Goal: Task Accomplishment & Management: Manage account settings

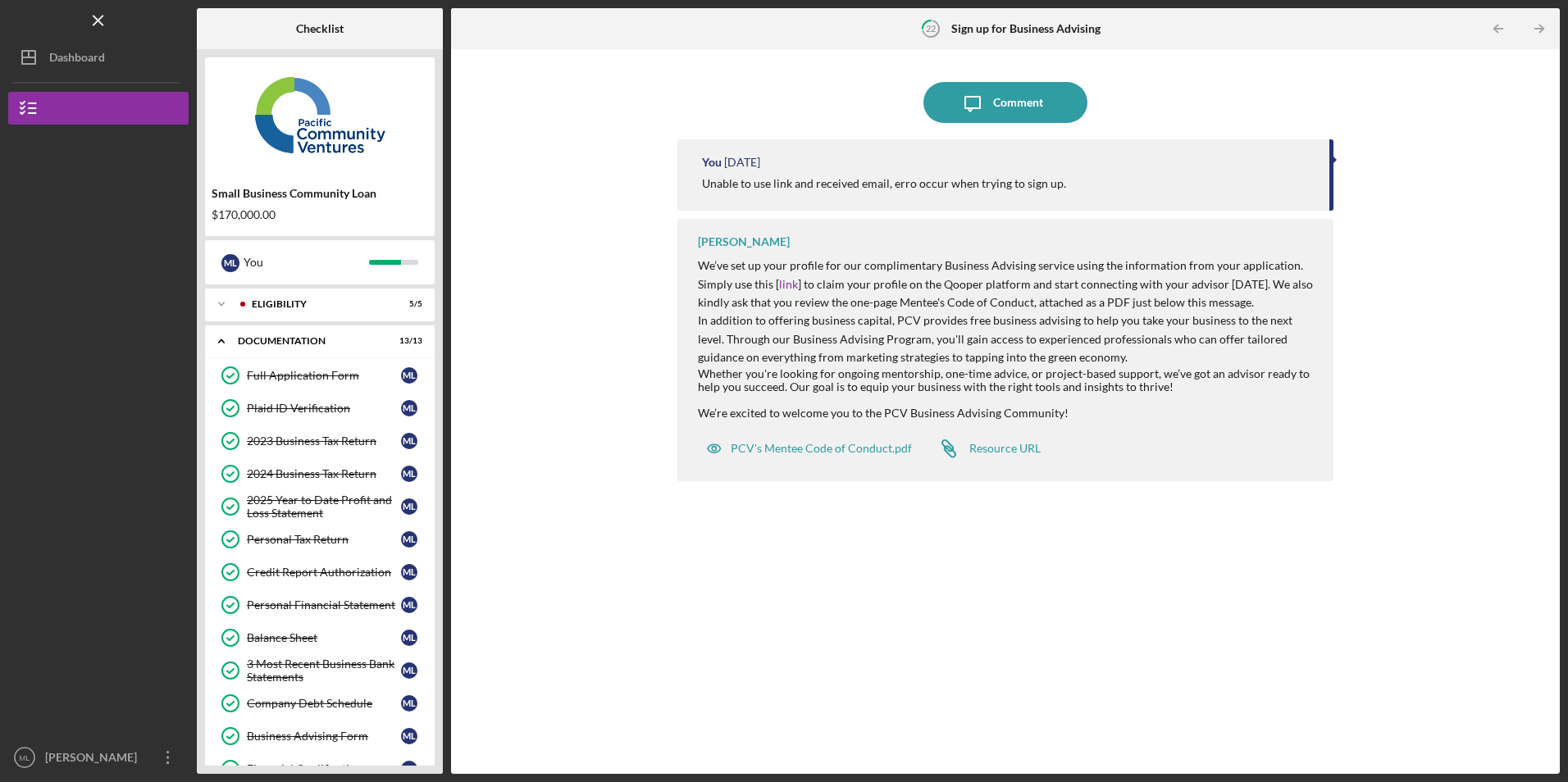
scroll to position [554, 0]
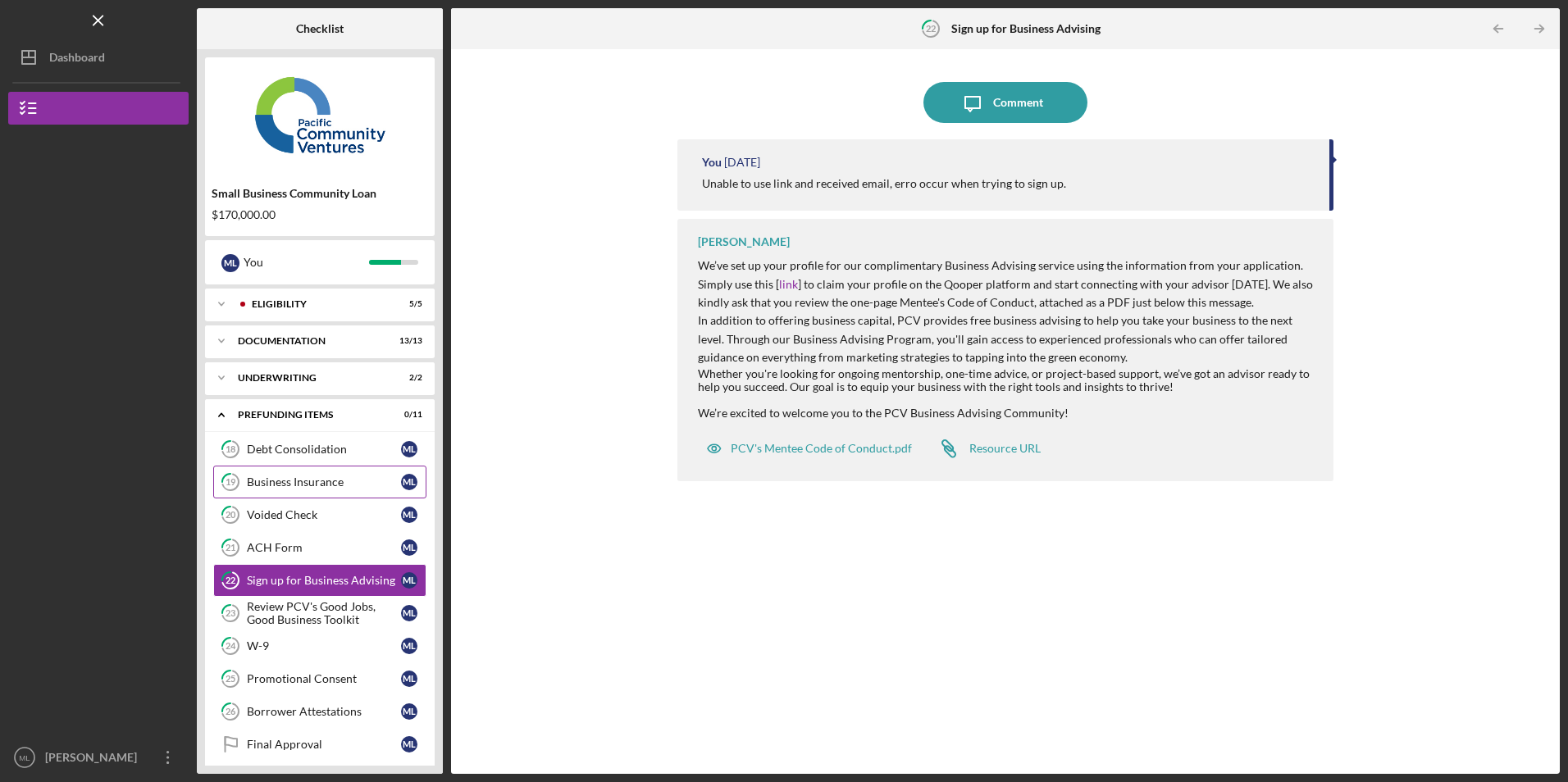
scroll to position [45, 0]
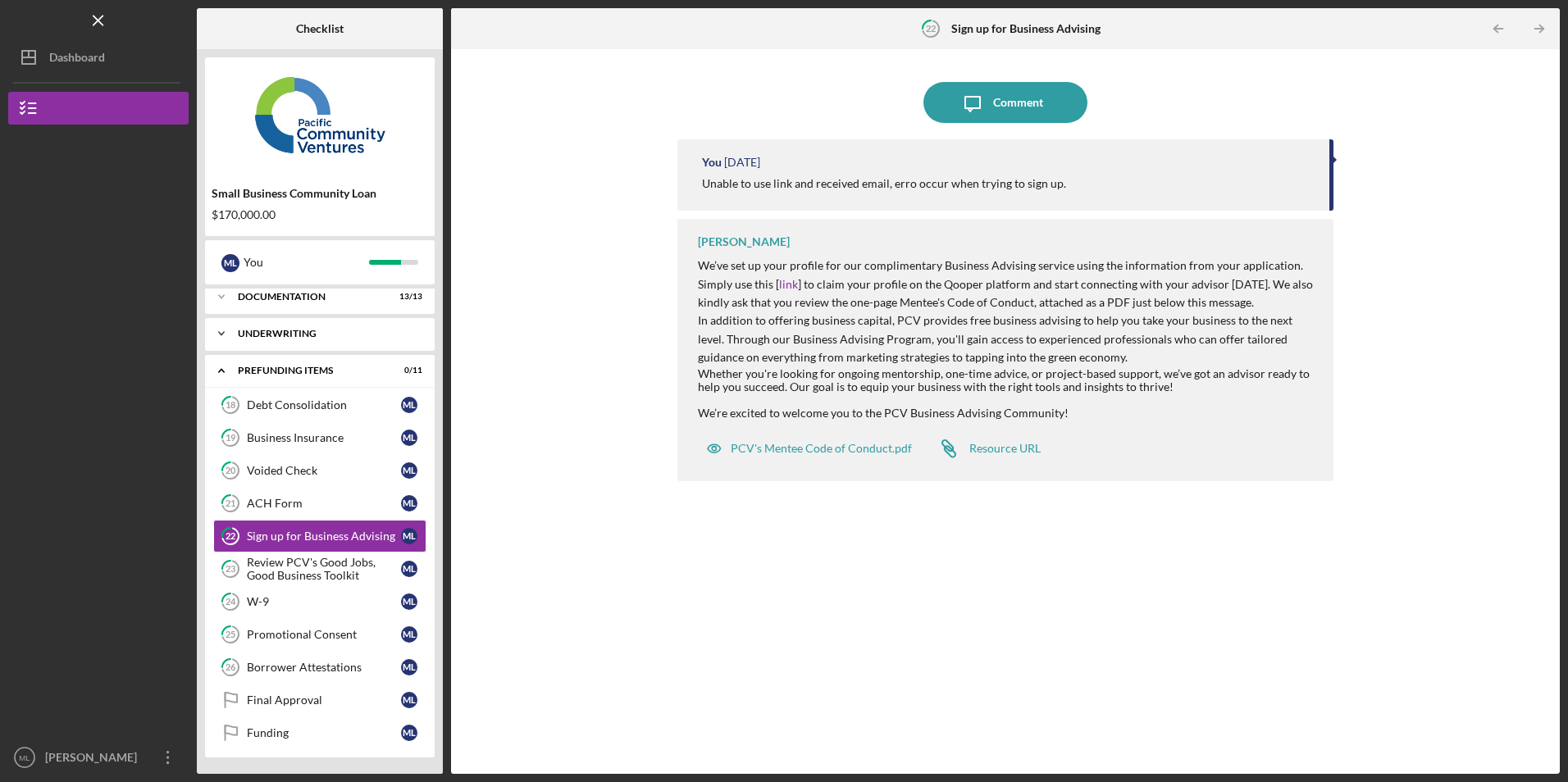
click at [290, 337] on div "Underwriting" at bounding box center [326, 333] width 176 height 10
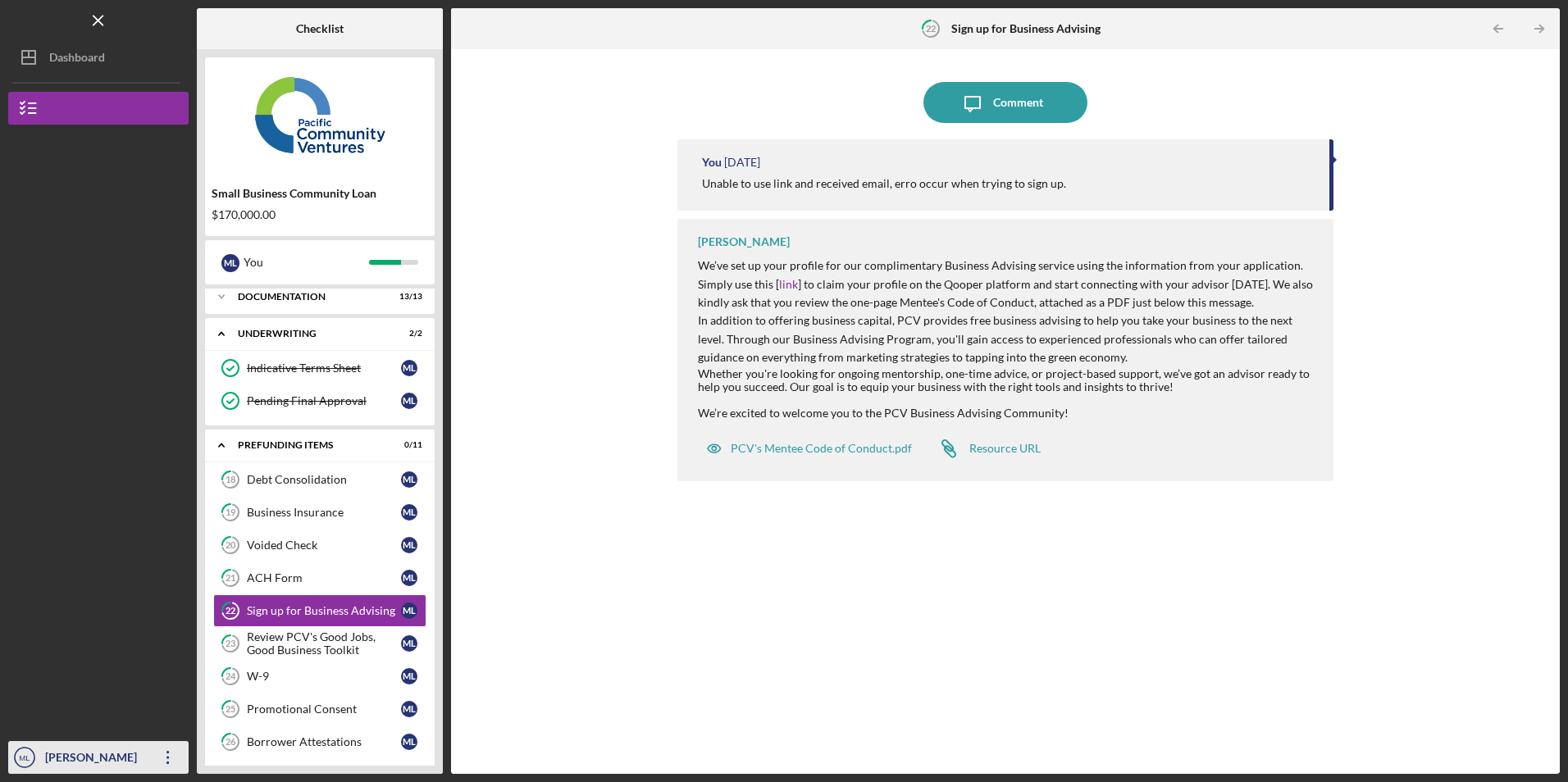
click at [172, 754] on icon "Icon/Overflow" at bounding box center [168, 758] width 41 height 41
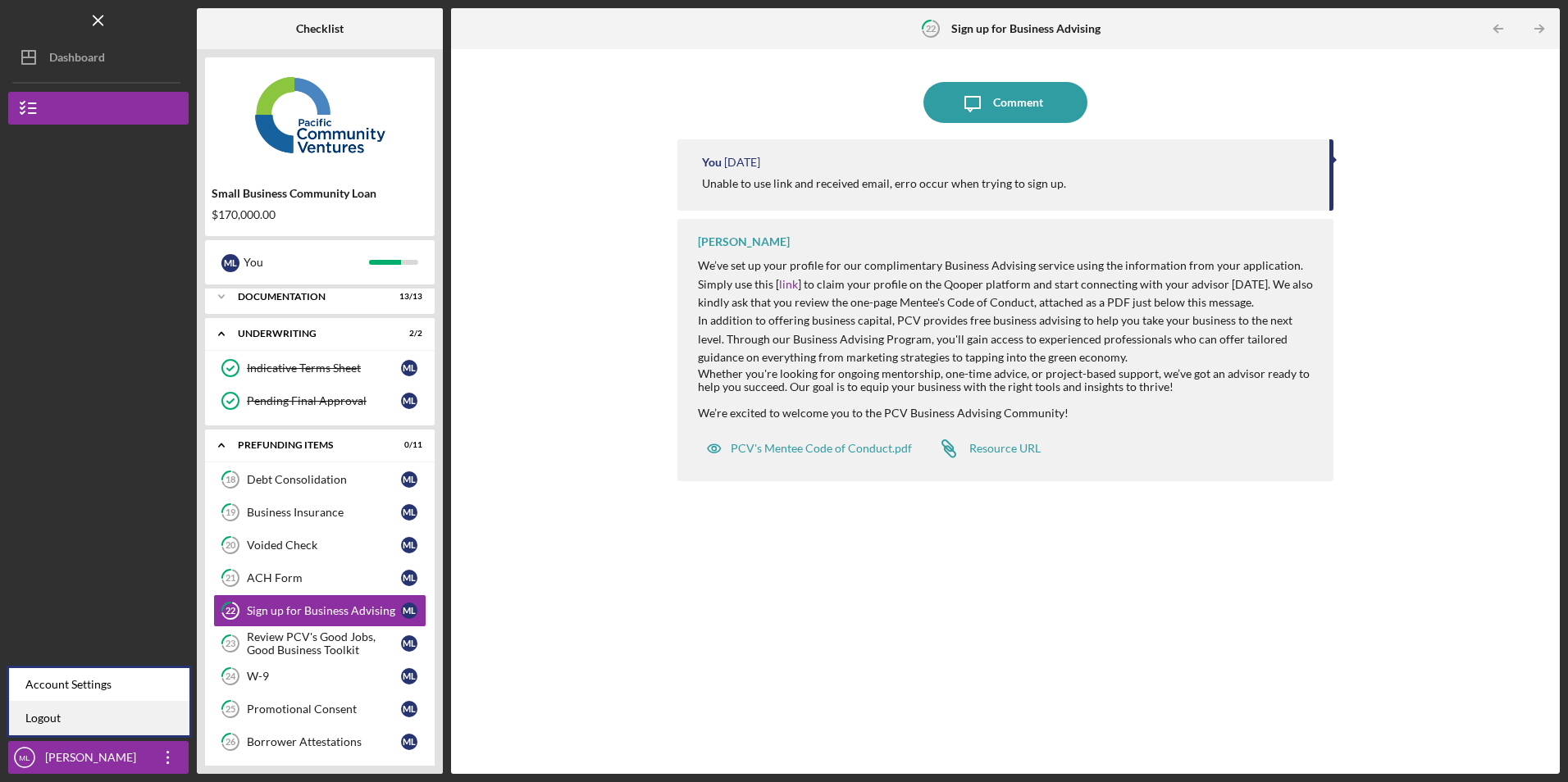
click at [131, 716] on link "Logout" at bounding box center [99, 718] width 180 height 34
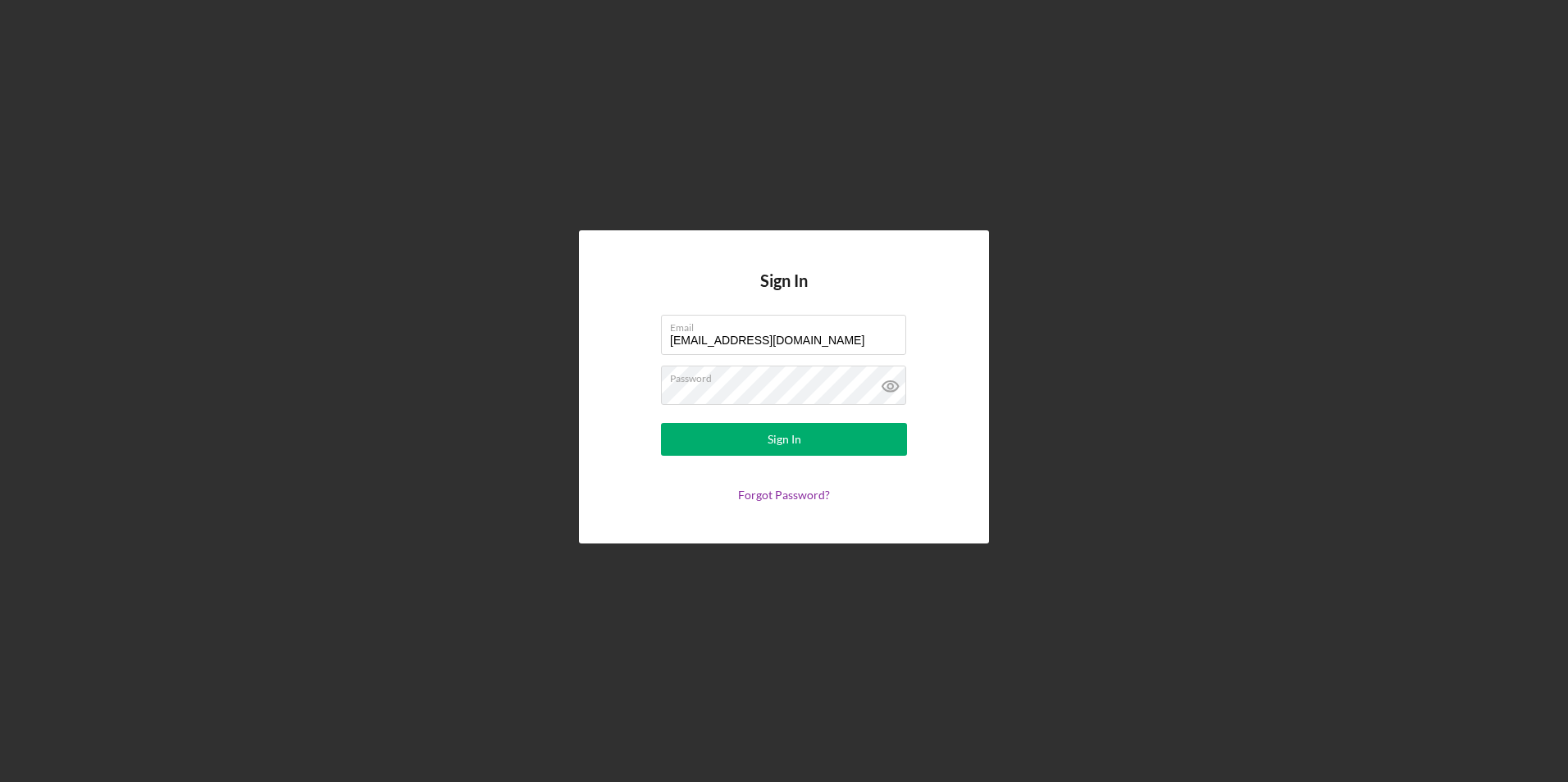
drag, startPoint x: 817, startPoint y: 334, endPoint x: 583, endPoint y: 305, distance: 235.8
click at [583, 305] on div "Sign In Email [EMAIL_ADDRESS][DOMAIN_NAME] Password Sign In Forgot Password?" at bounding box center [783, 387] width 410 height 312
type input "[EMAIL_ADDRESS][DOMAIN_NAME]"
click at [678, 434] on button "Sign In" at bounding box center [784, 440] width 246 height 33
